Goal: Task Accomplishment & Management: Manage account settings

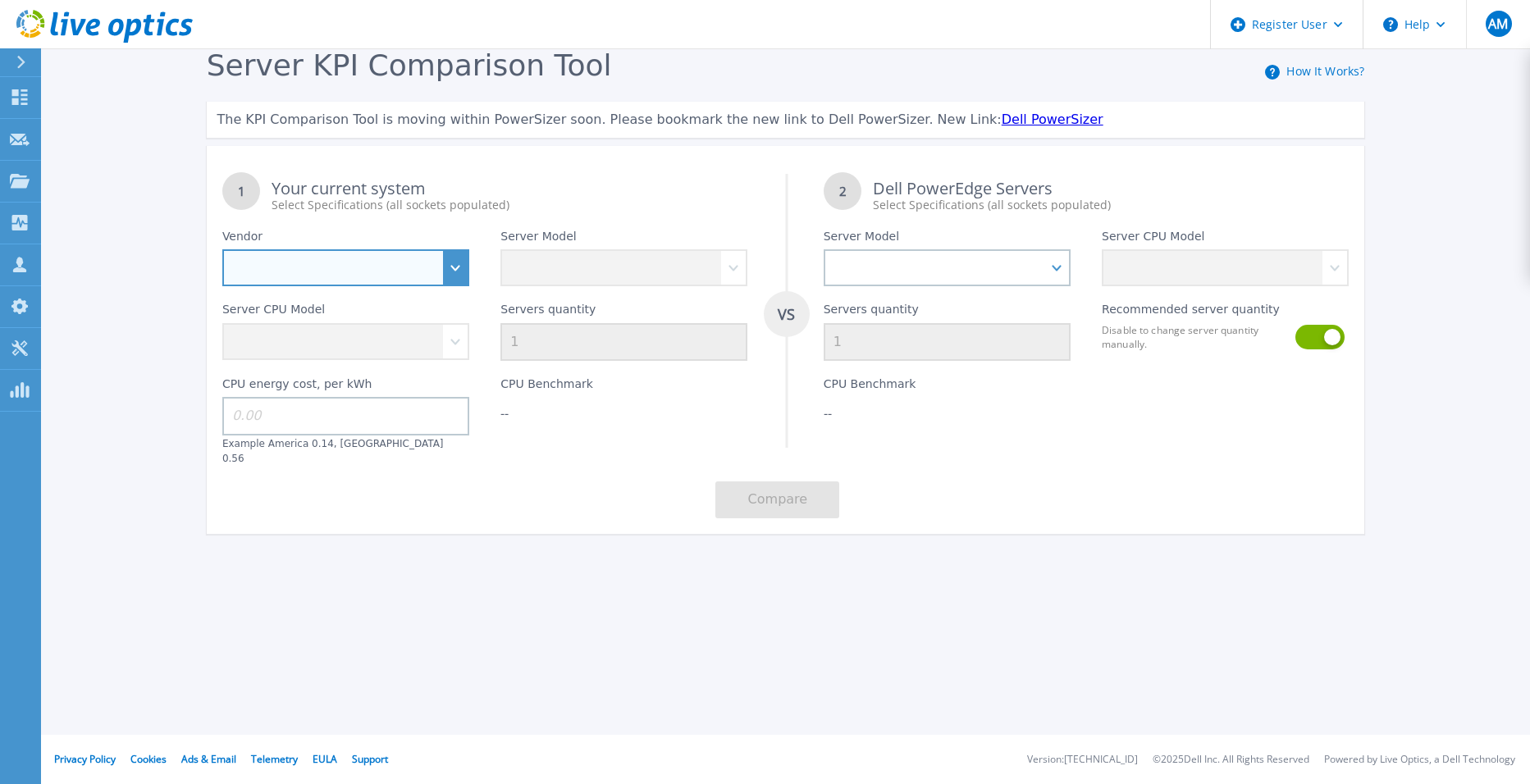
click at [466, 266] on select "Dell HPE Lenovo Supermicro" at bounding box center [346, 268] width 247 height 37
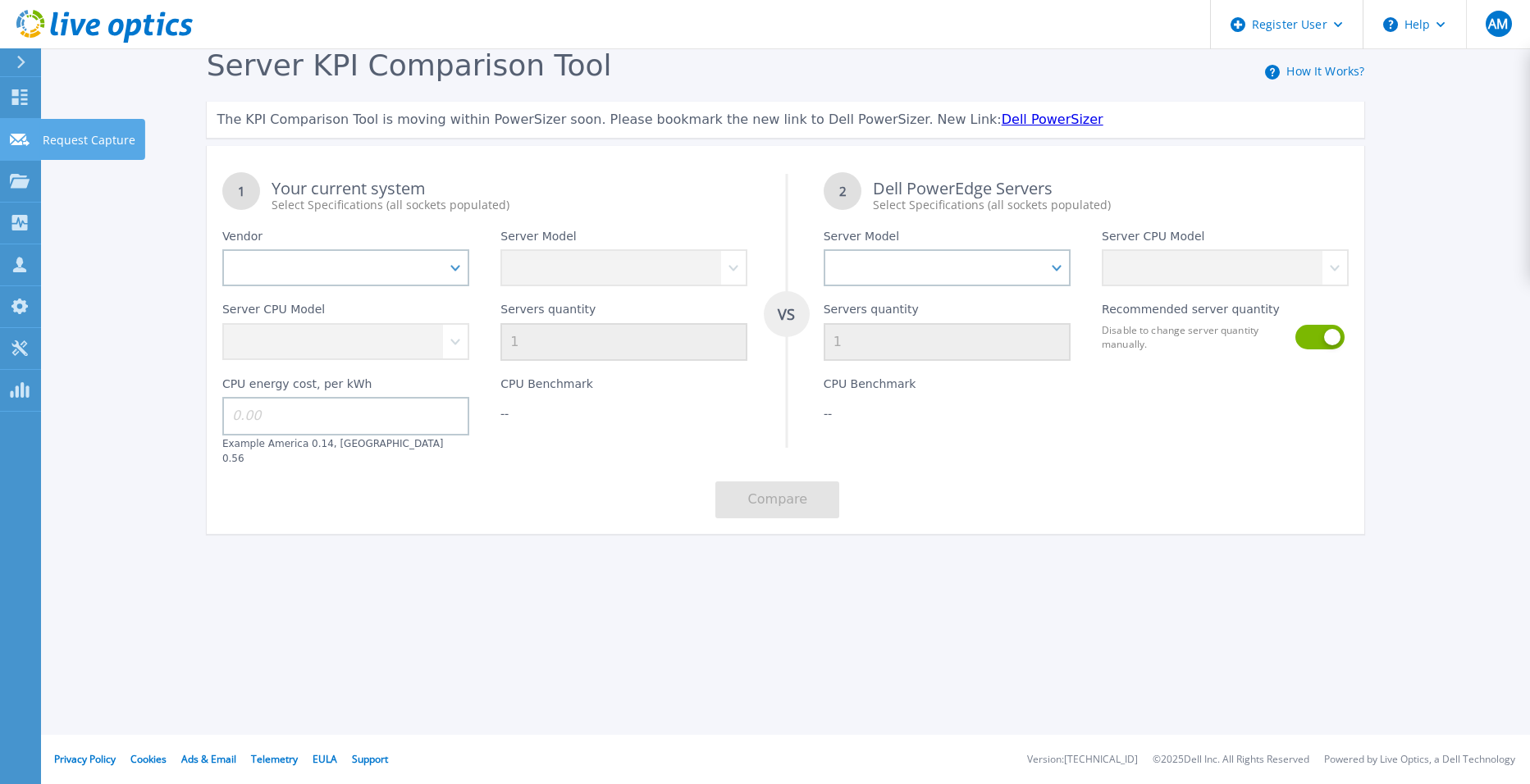
click at [25, 132] on div at bounding box center [20, 139] width 20 height 15
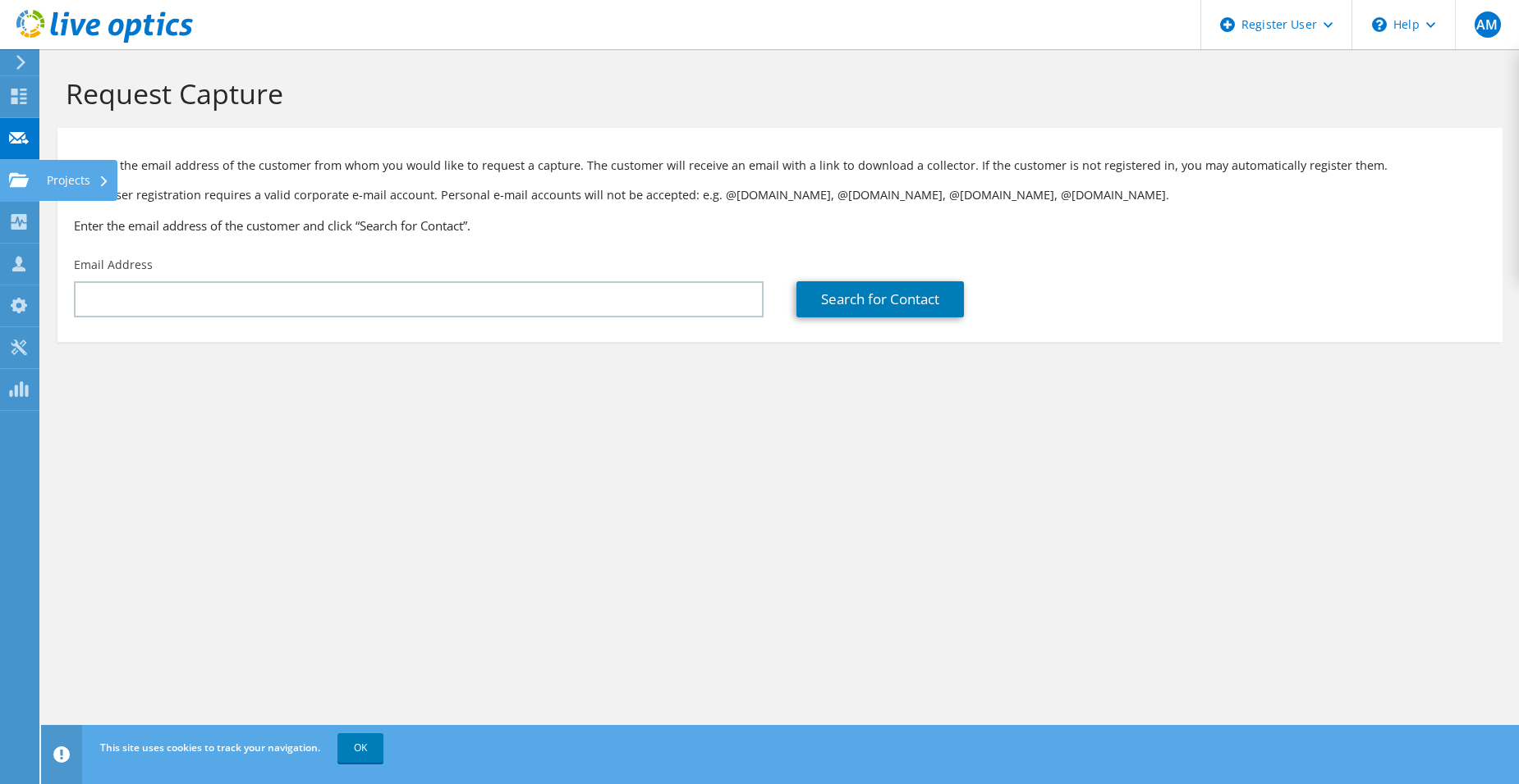
click at [52, 179] on div "Projects" at bounding box center [77, 180] width 79 height 41
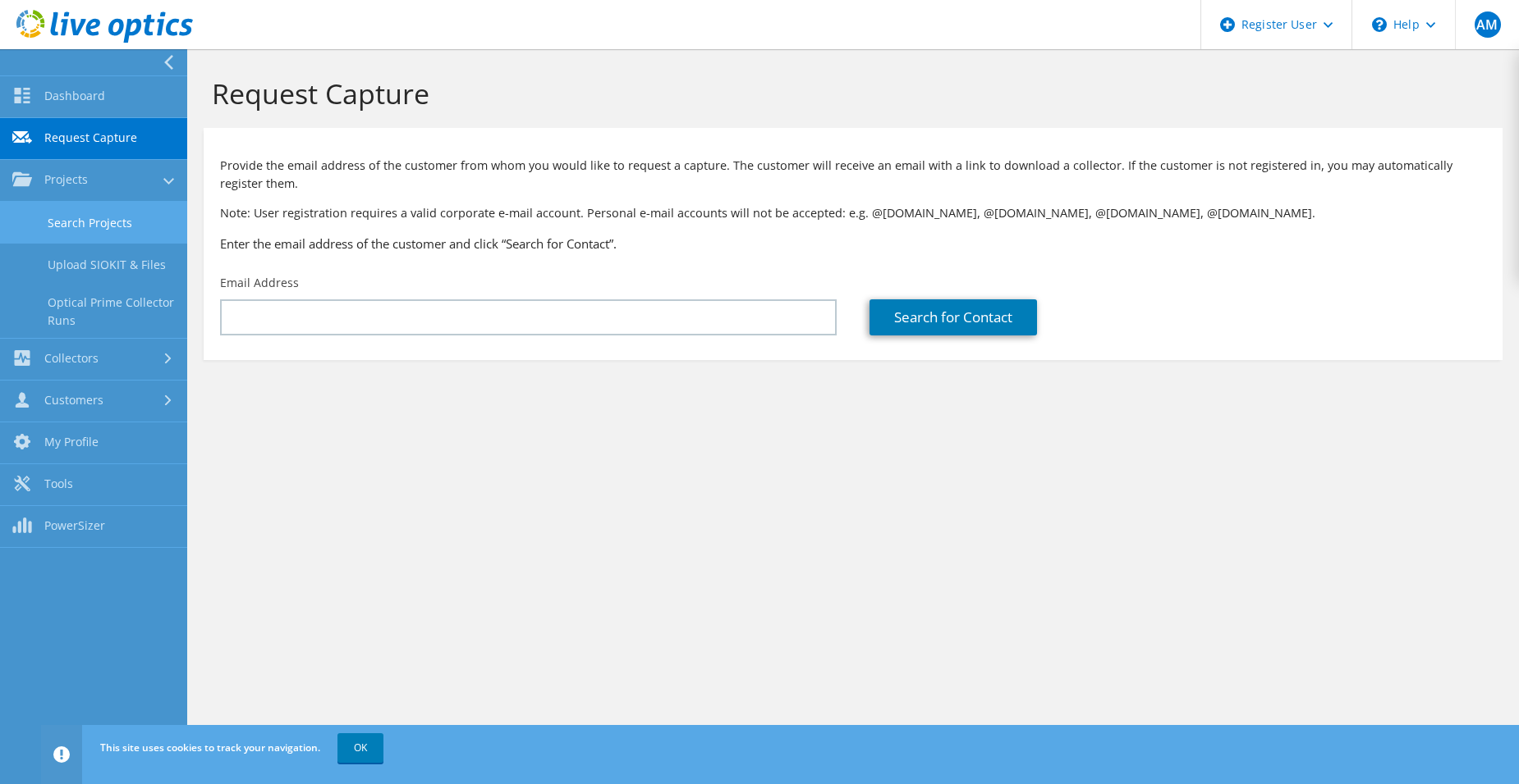
click at [69, 220] on link "Search Projects" at bounding box center [93, 222] width 187 height 42
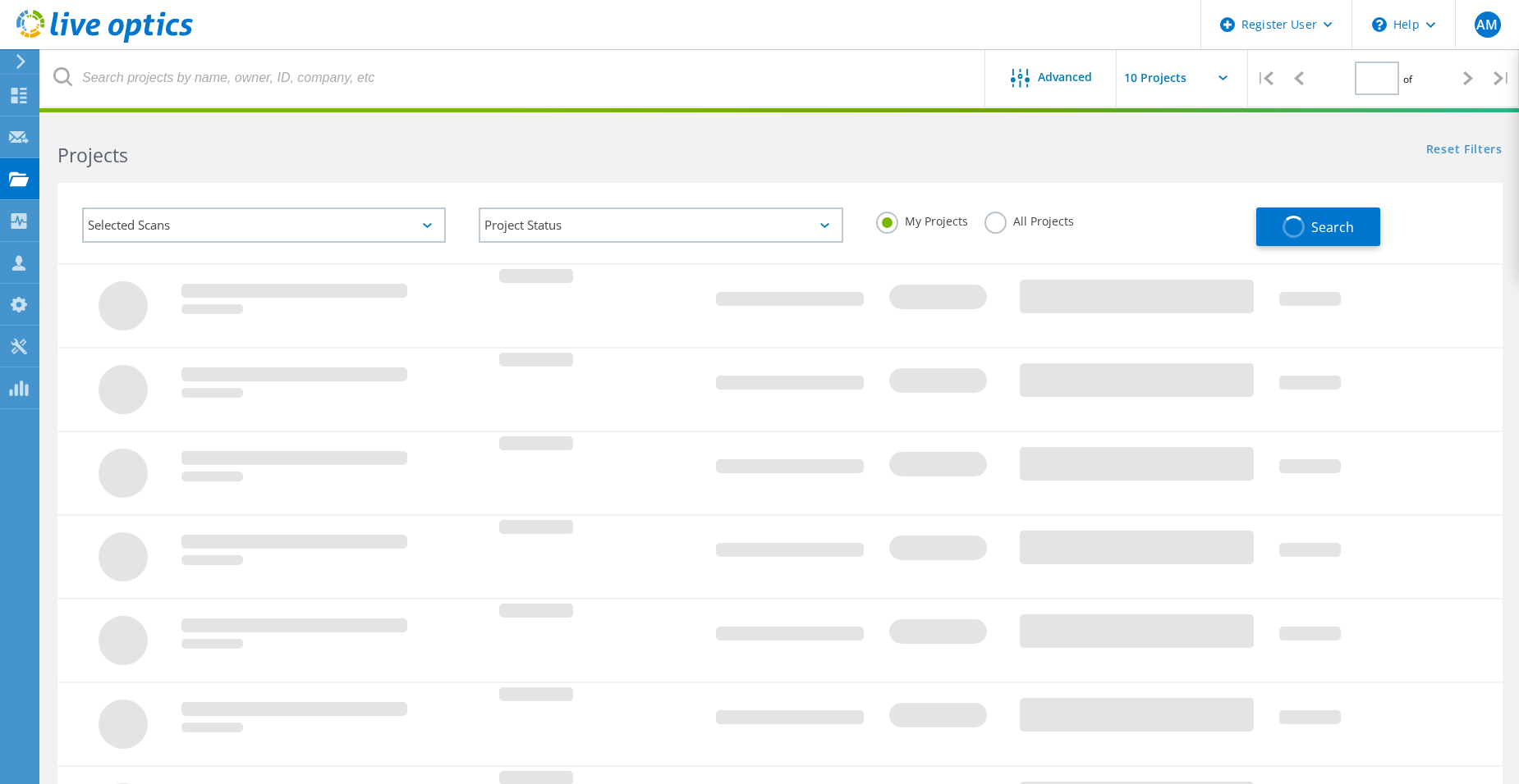
type input "1"
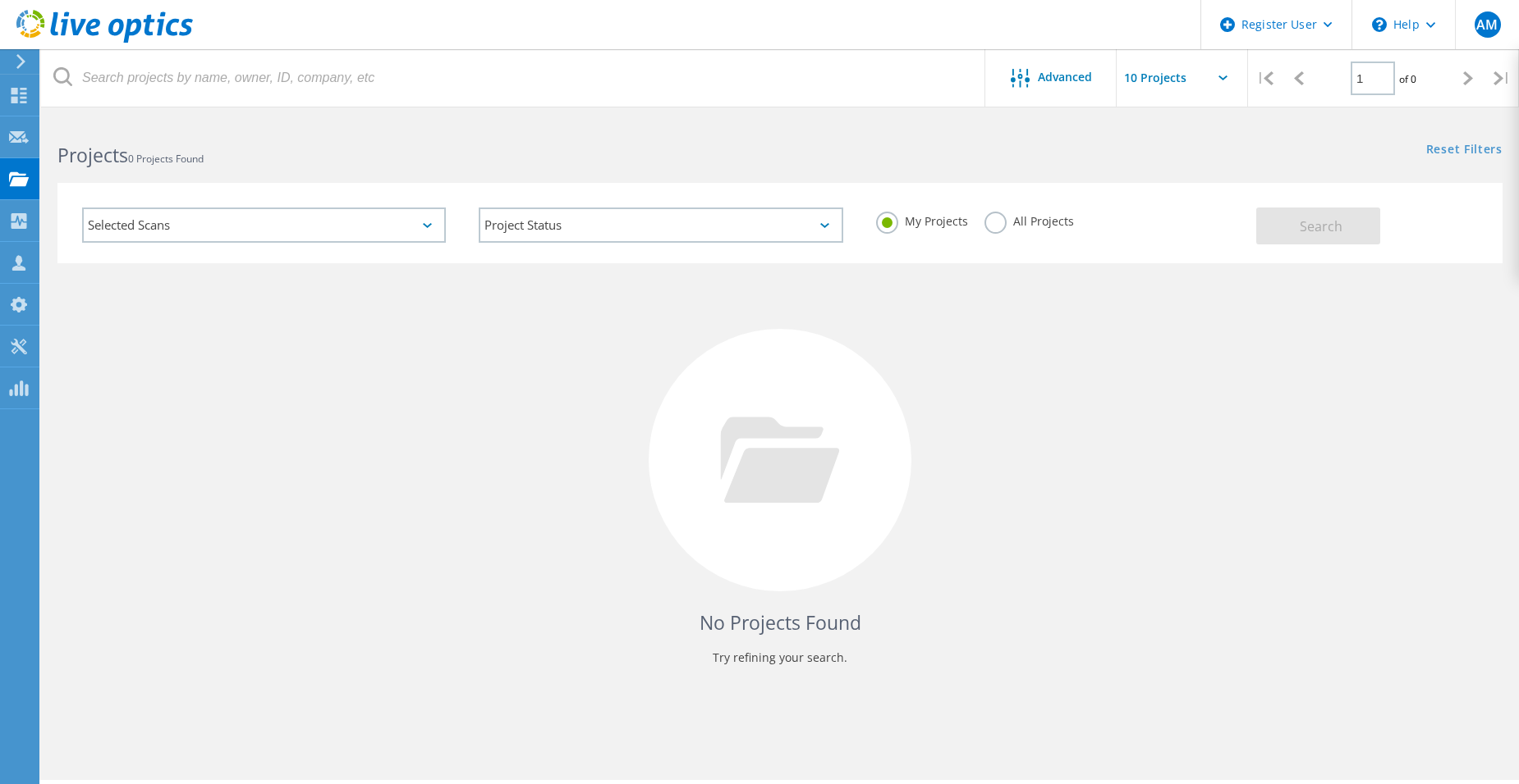
click at [176, 221] on div "Selected Scans" at bounding box center [263, 226] width 364 height 36
click at [345, 122] on div "Projects 0 Projects Found" at bounding box center [410, 140] width 739 height 44
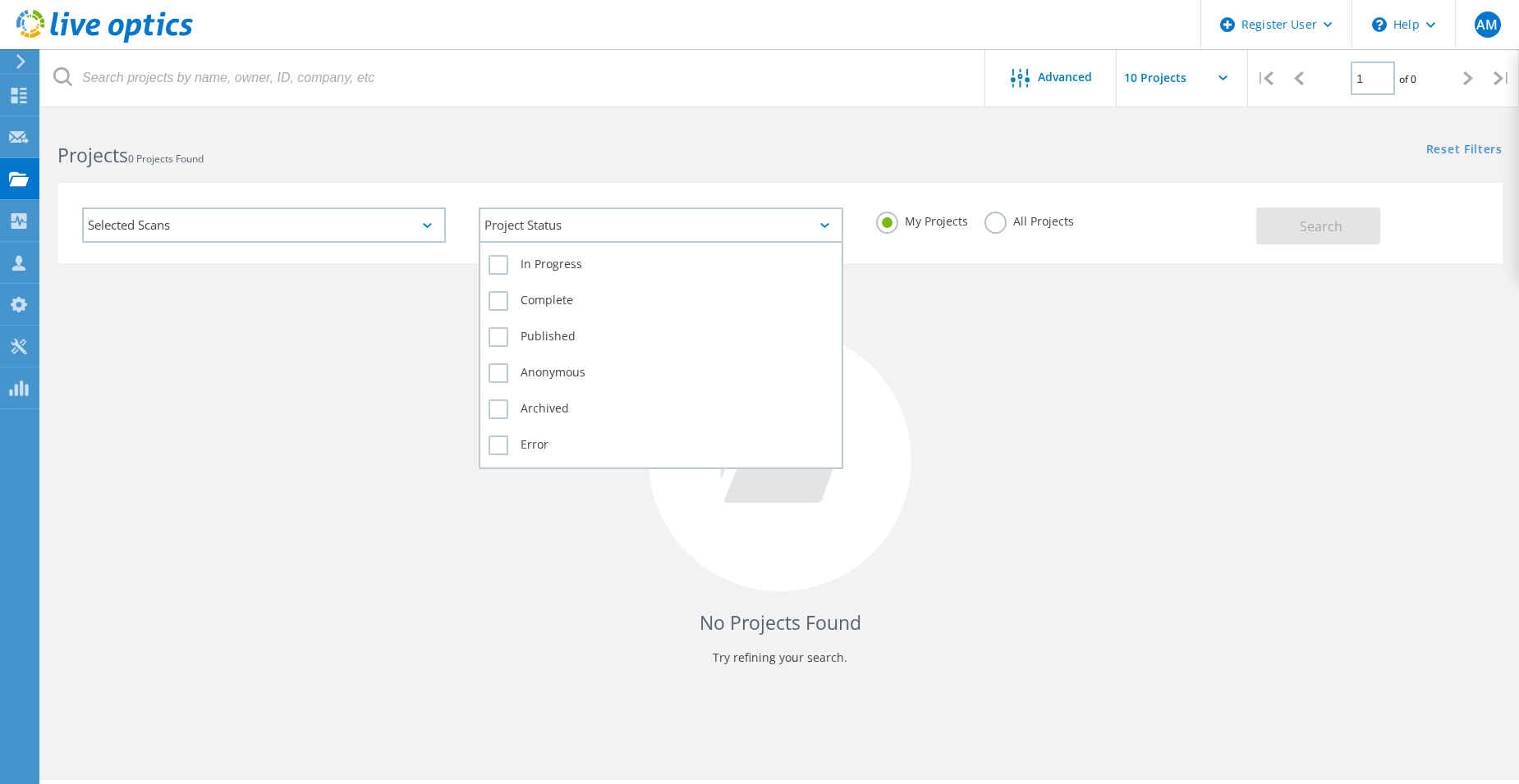
click at [775, 220] on div "Project Status" at bounding box center [660, 226] width 364 height 36
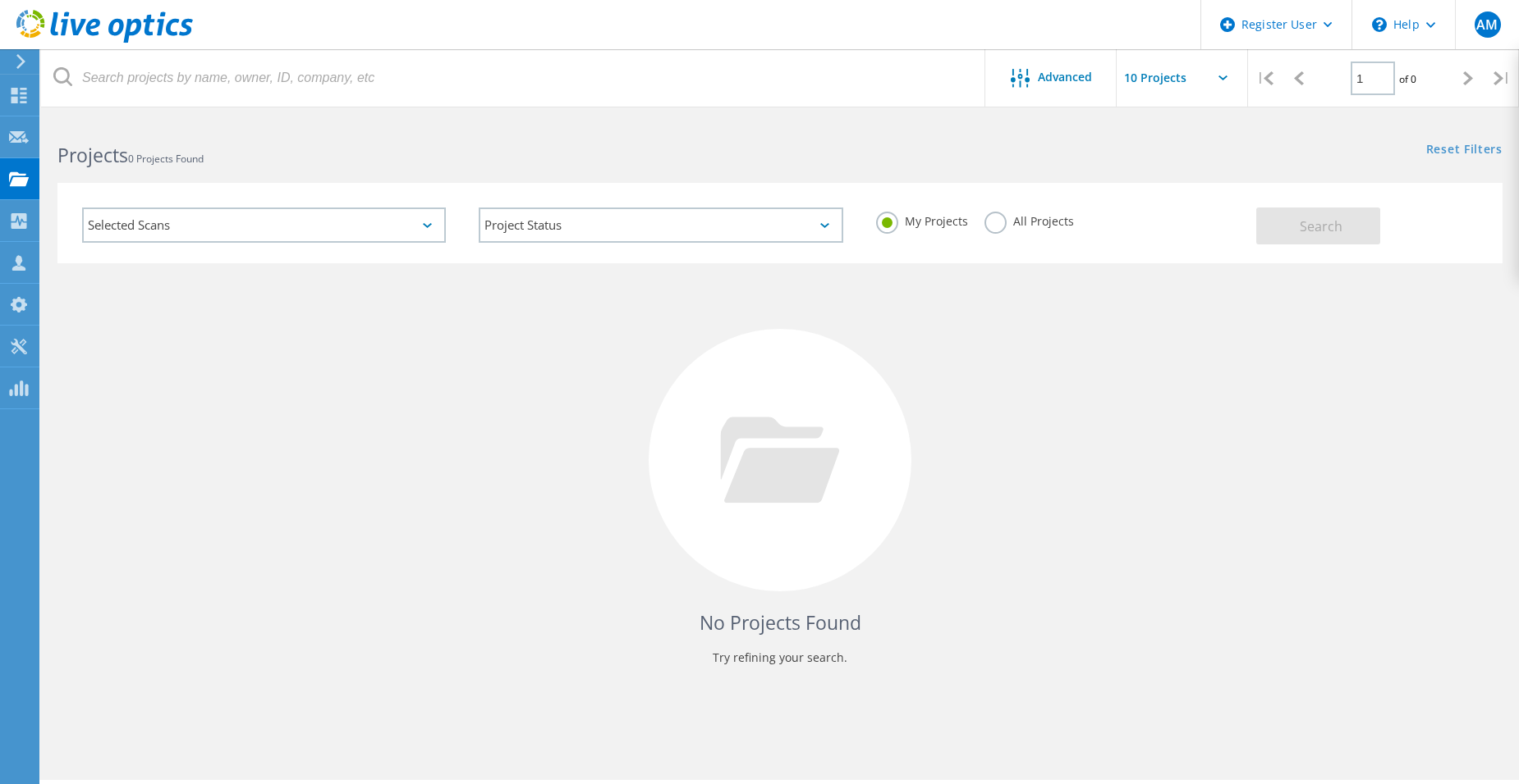
click at [730, 177] on div "Selected Scans Project Status In Progress Complete Published Anonymous Archived…" at bounding box center [779, 213] width 1477 height 101
click at [102, 222] on div "Collectors" at bounding box center [84, 220] width 73 height 12
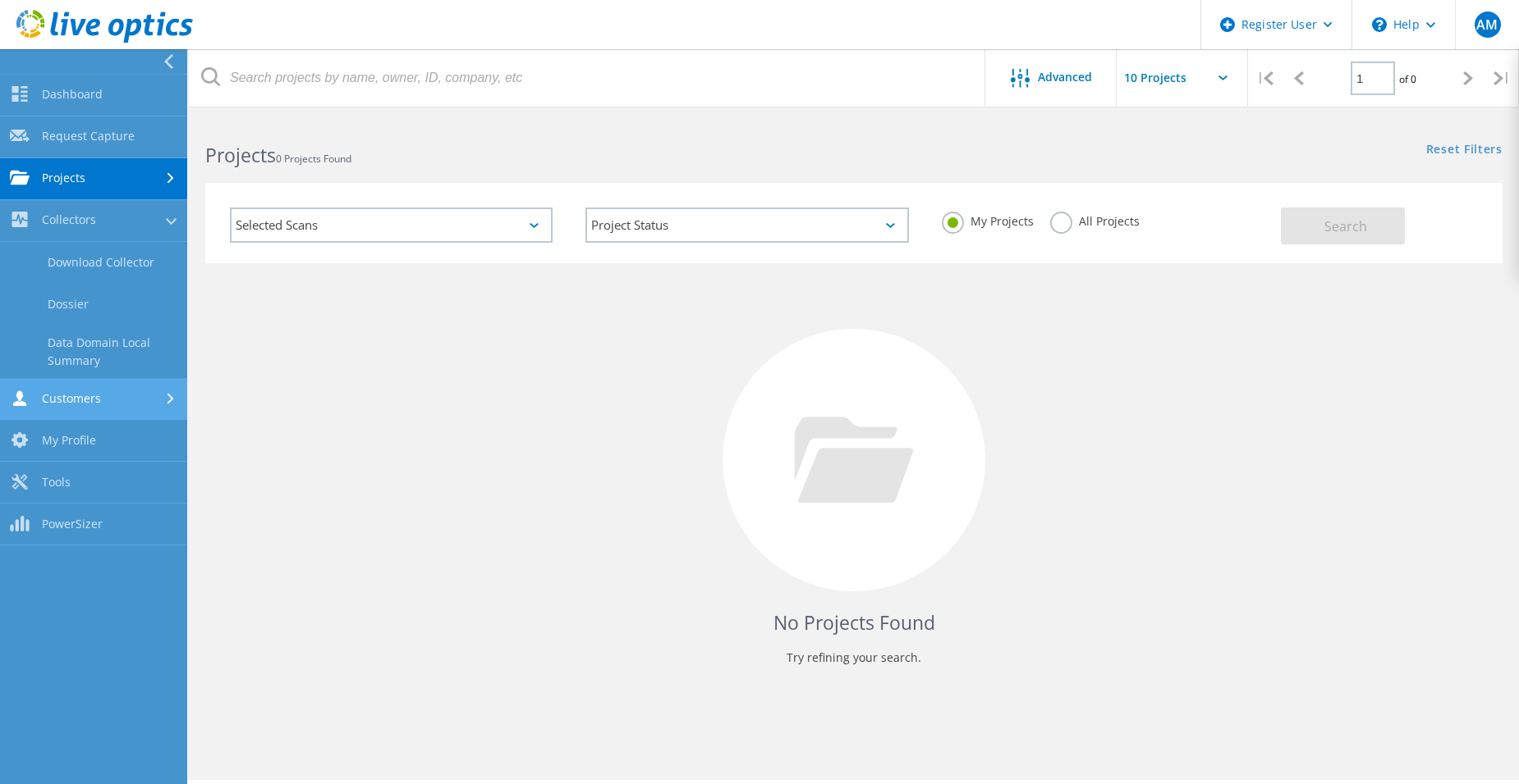
click at [96, 403] on link "Customers" at bounding box center [93, 399] width 187 height 42
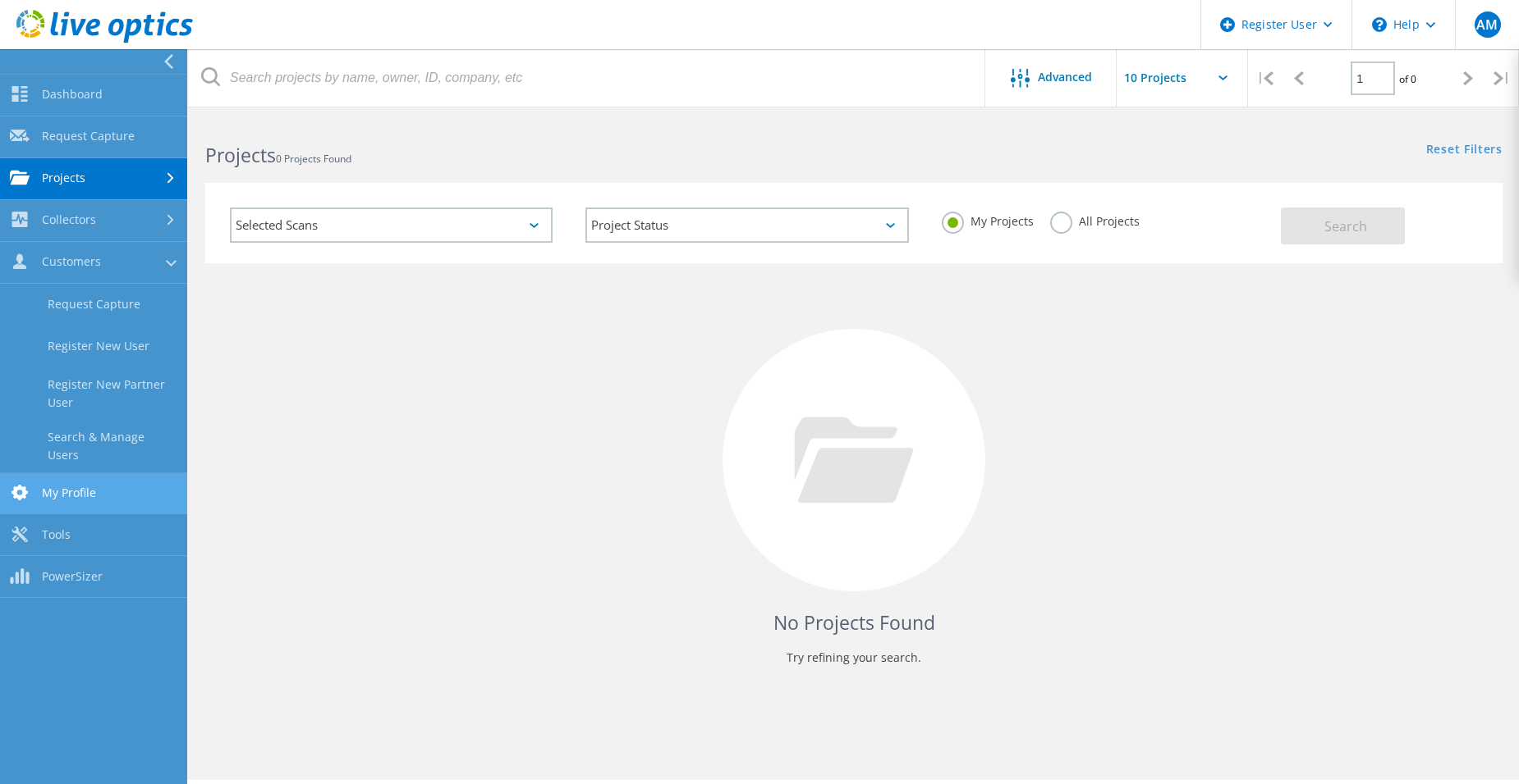
click at [92, 476] on link "My Profile" at bounding box center [93, 494] width 187 height 42
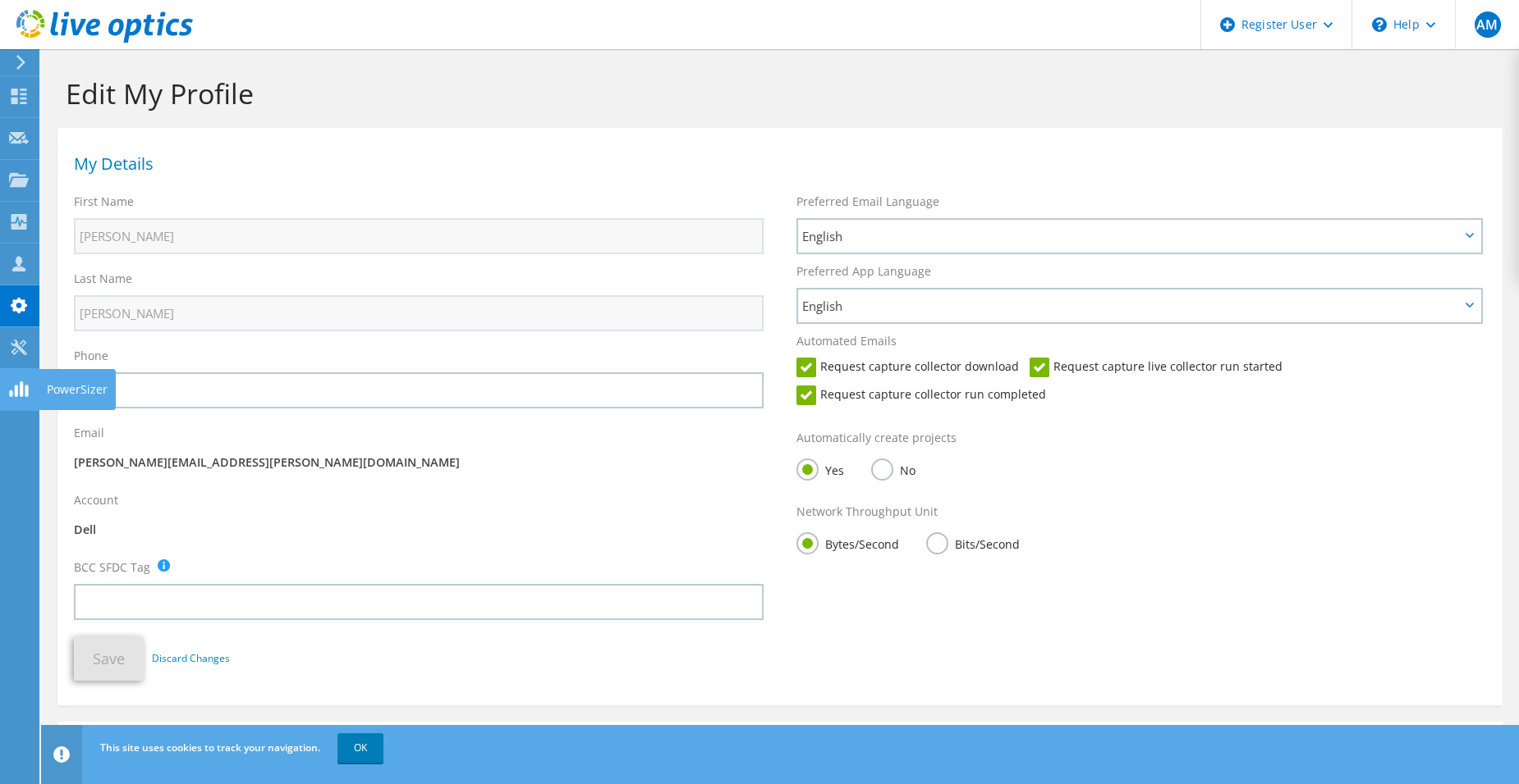
click at [19, 396] on icon at bounding box center [19, 389] width 20 height 16
click at [14, 69] on div at bounding box center [18, 62] width 18 height 15
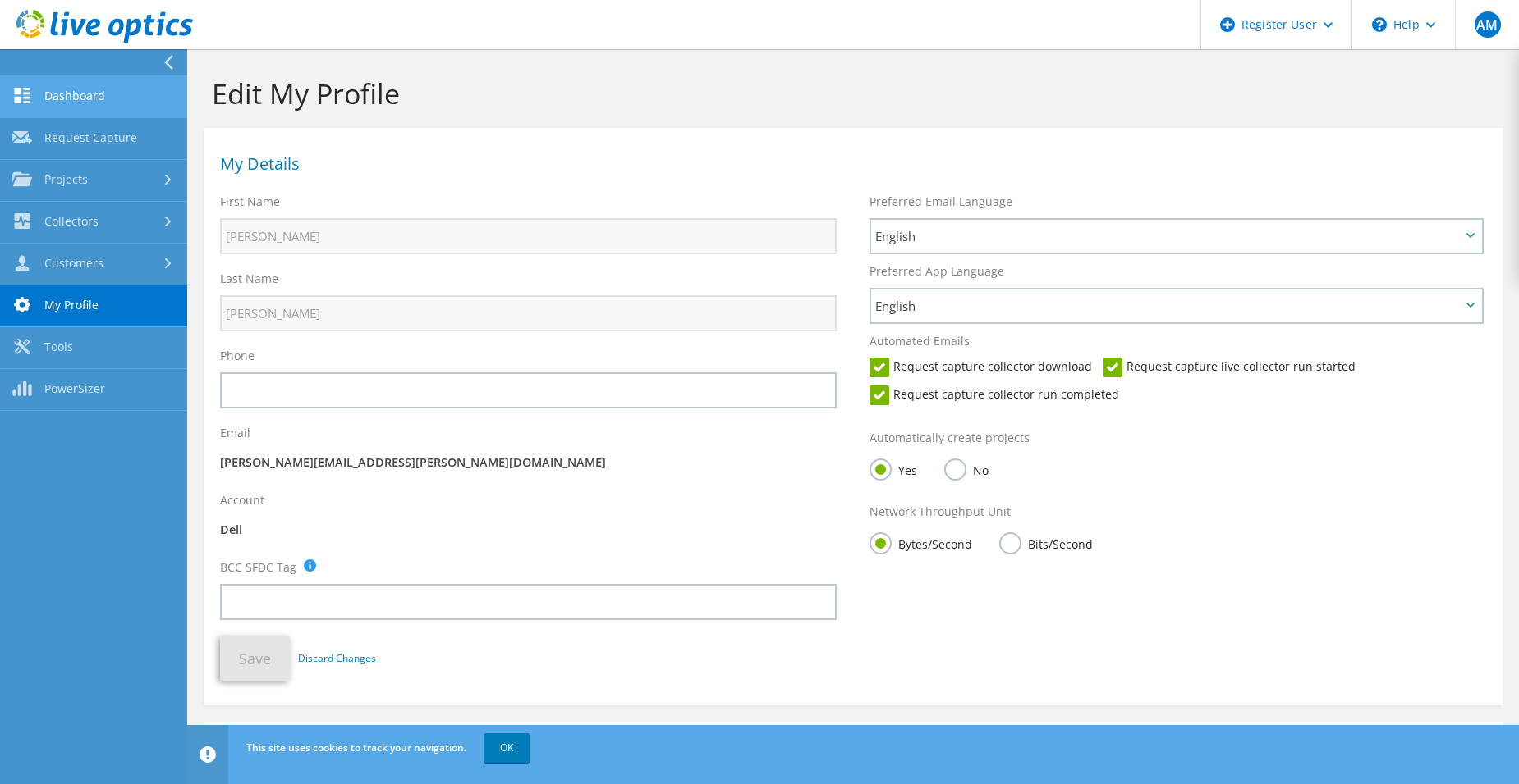
click at [55, 100] on link "Dashboard" at bounding box center [93, 97] width 187 height 42
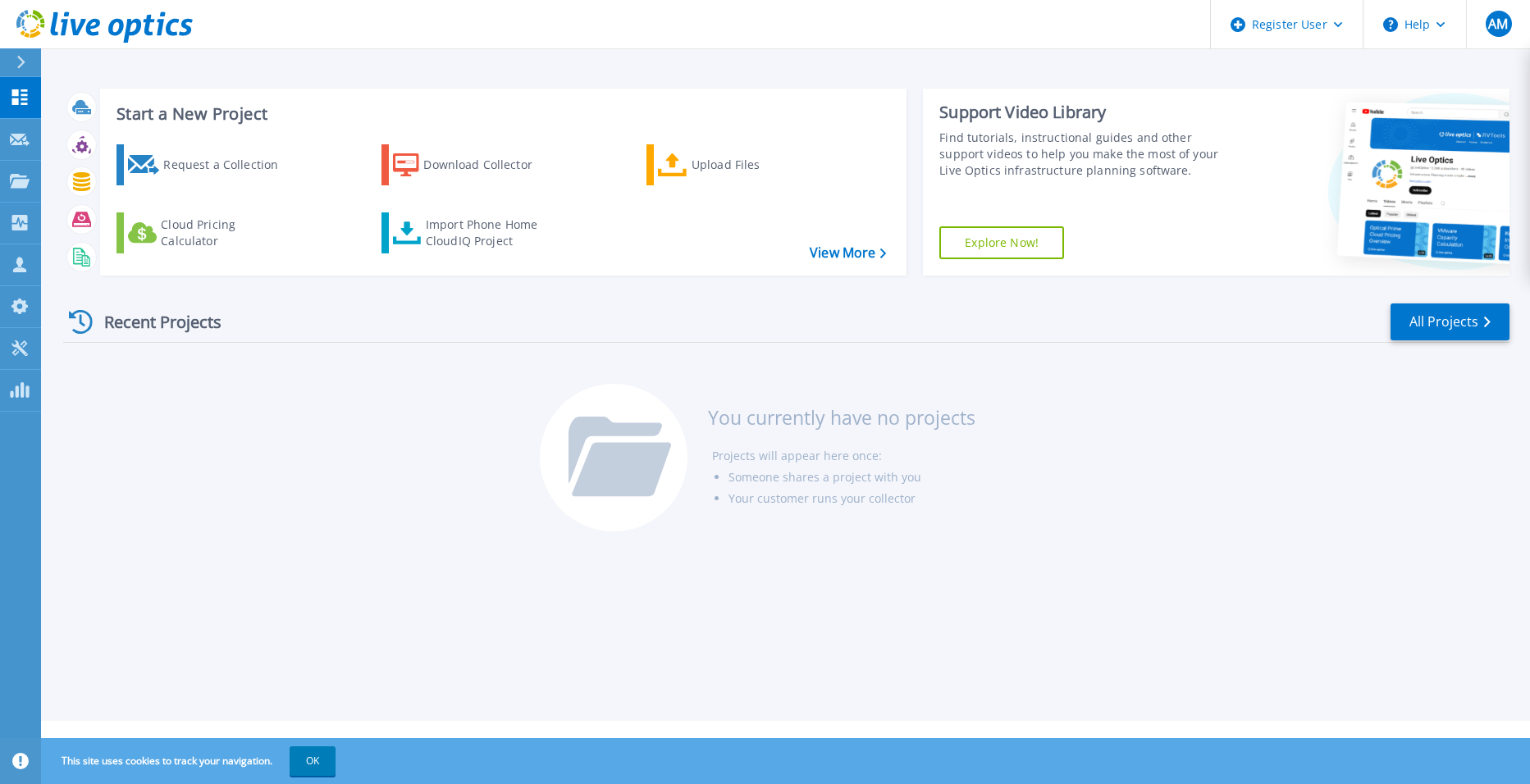
click at [79, 29] on icon at bounding box center [78, 27] width 16 height 16
click at [1433, 32] on button "Help" at bounding box center [1414, 24] width 102 height 49
click at [1502, 20] on span "AM" at bounding box center [1498, 23] width 20 height 13
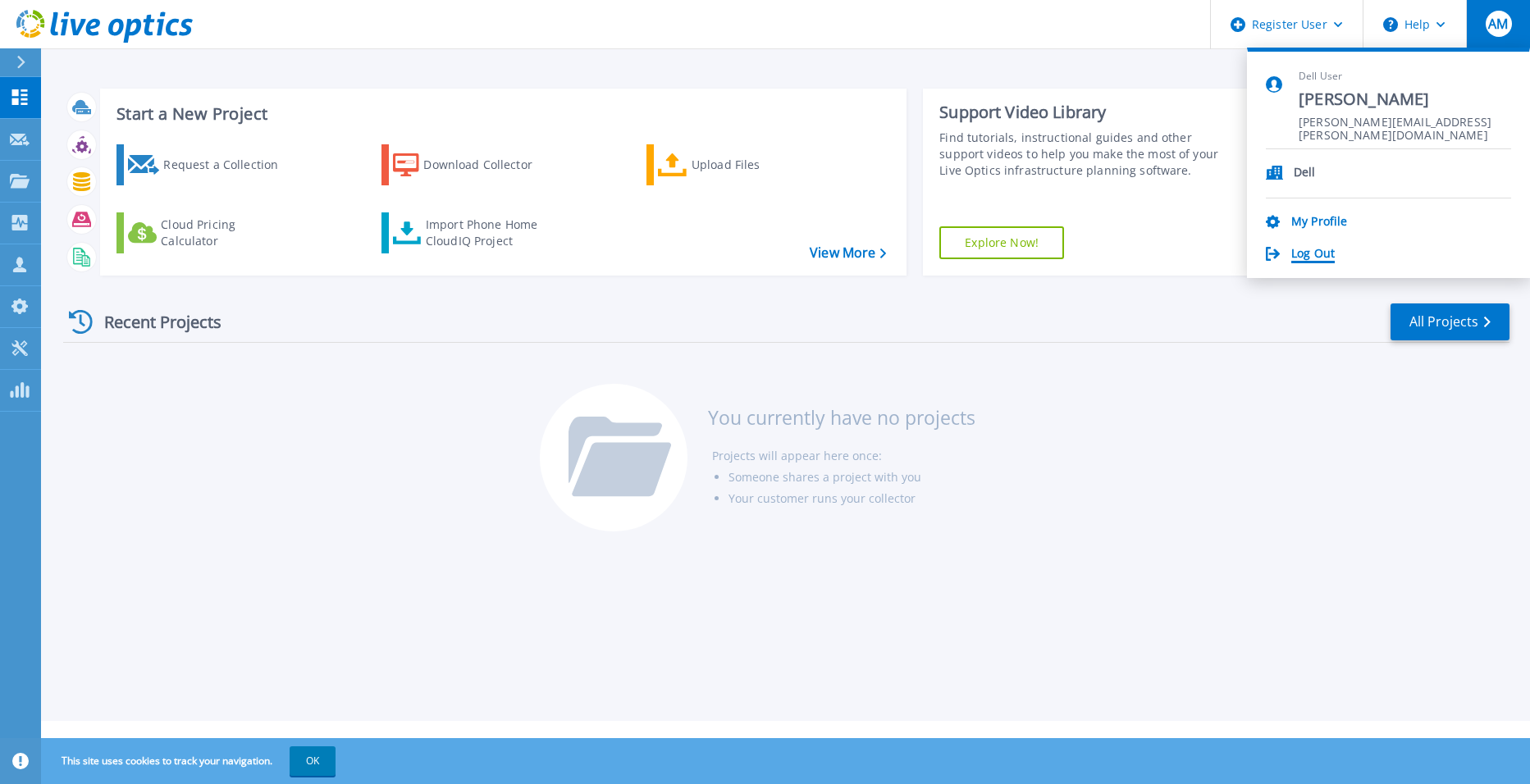
click at [1313, 251] on link "Log Out" at bounding box center [1313, 255] width 44 height 16
